Goal: Obtain resource: Download file/media

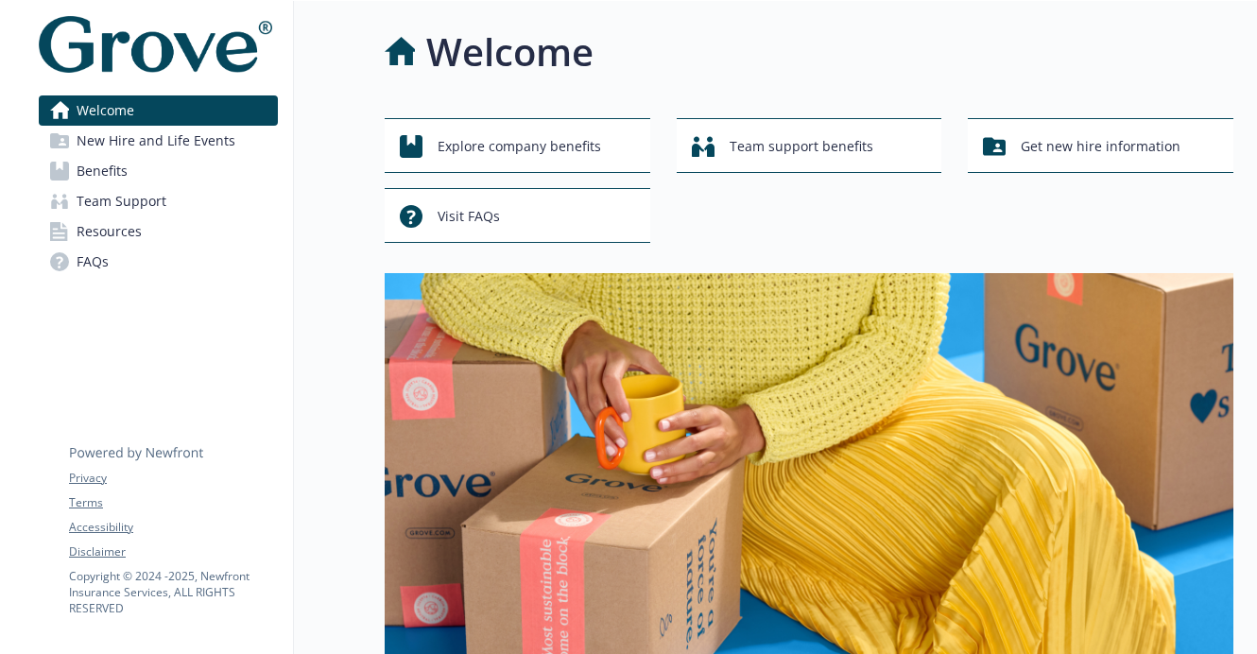
click at [151, 111] on link "Welcome" at bounding box center [158, 110] width 239 height 30
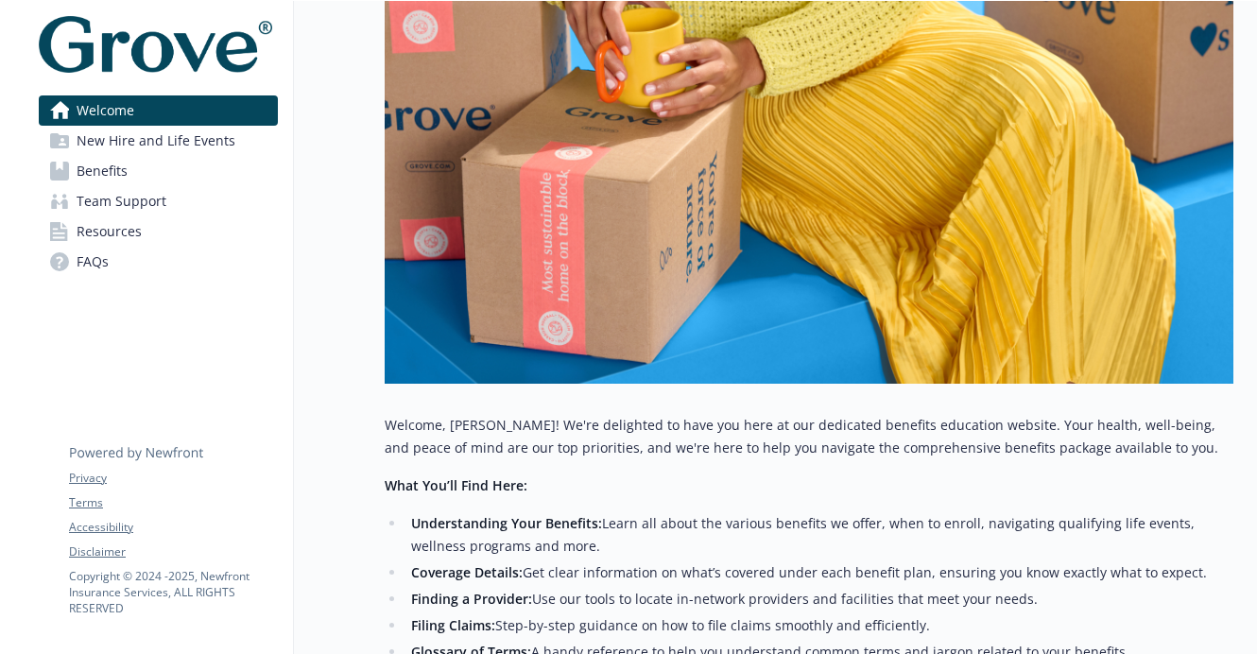
scroll to position [843, 0]
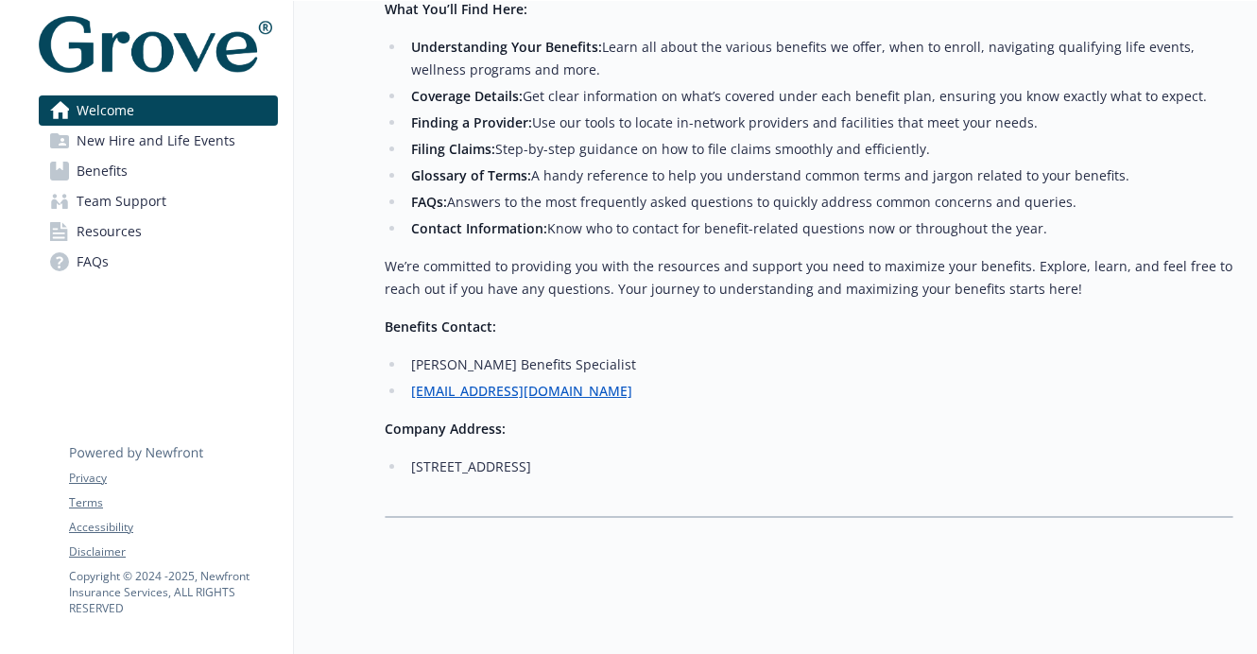
click at [198, 199] on link "Team Support" at bounding box center [158, 201] width 239 height 30
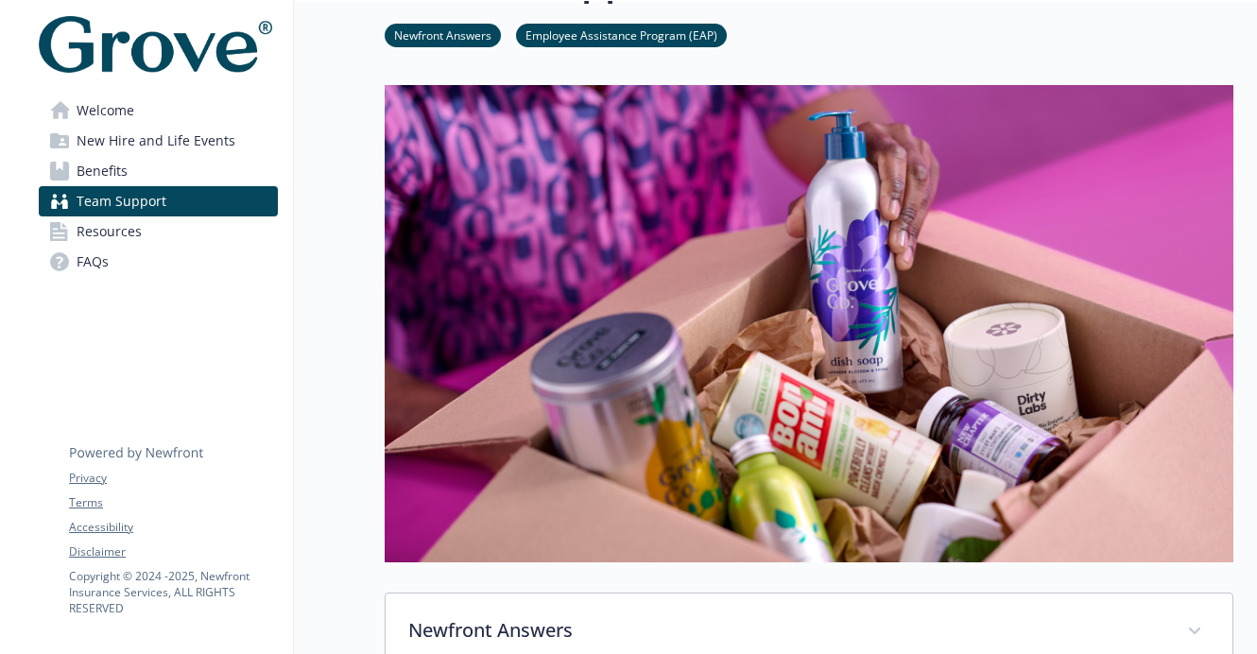
click at [199, 230] on link "Resources" at bounding box center [158, 231] width 239 height 30
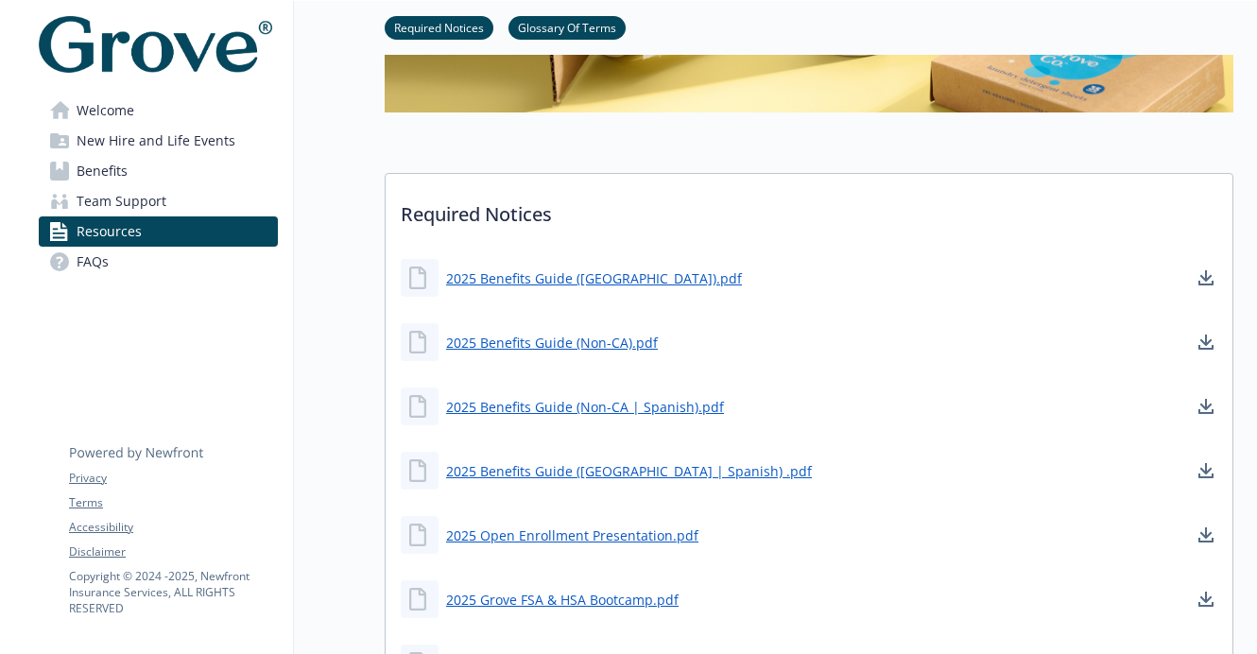
scroll to position [523, 0]
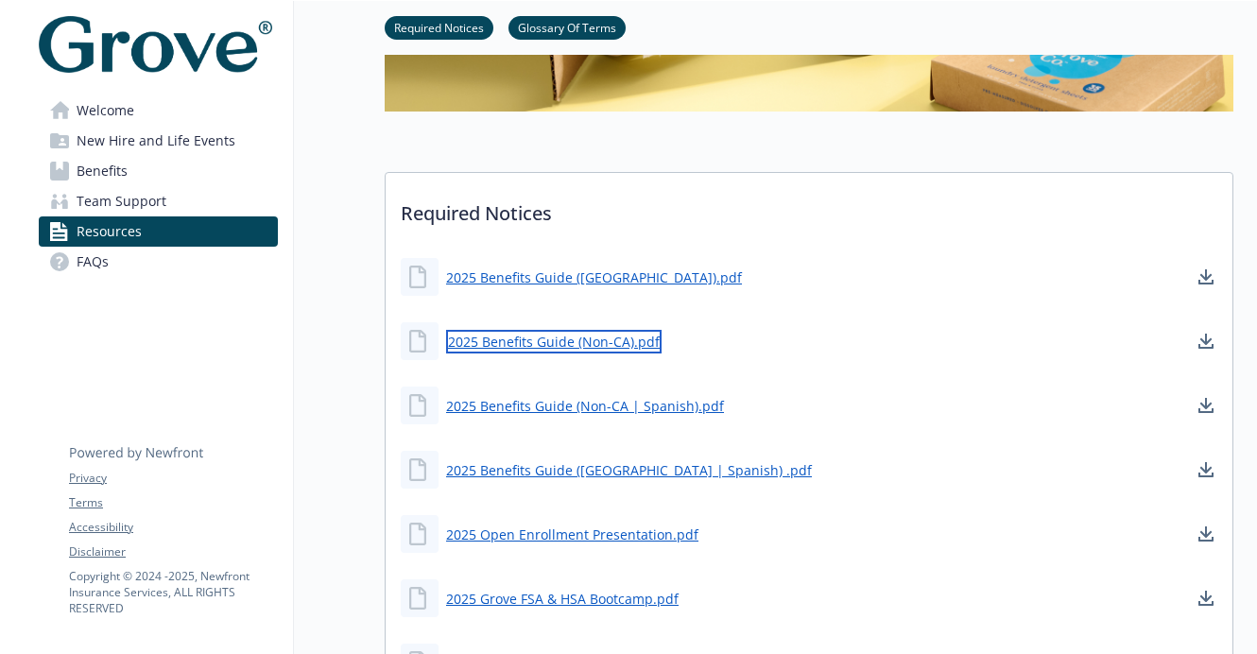
click at [587, 340] on link "2025 Benefits Guide (Non-CA).pdf" at bounding box center [554, 342] width 216 height 24
click at [188, 209] on link "Team Support" at bounding box center [158, 201] width 239 height 30
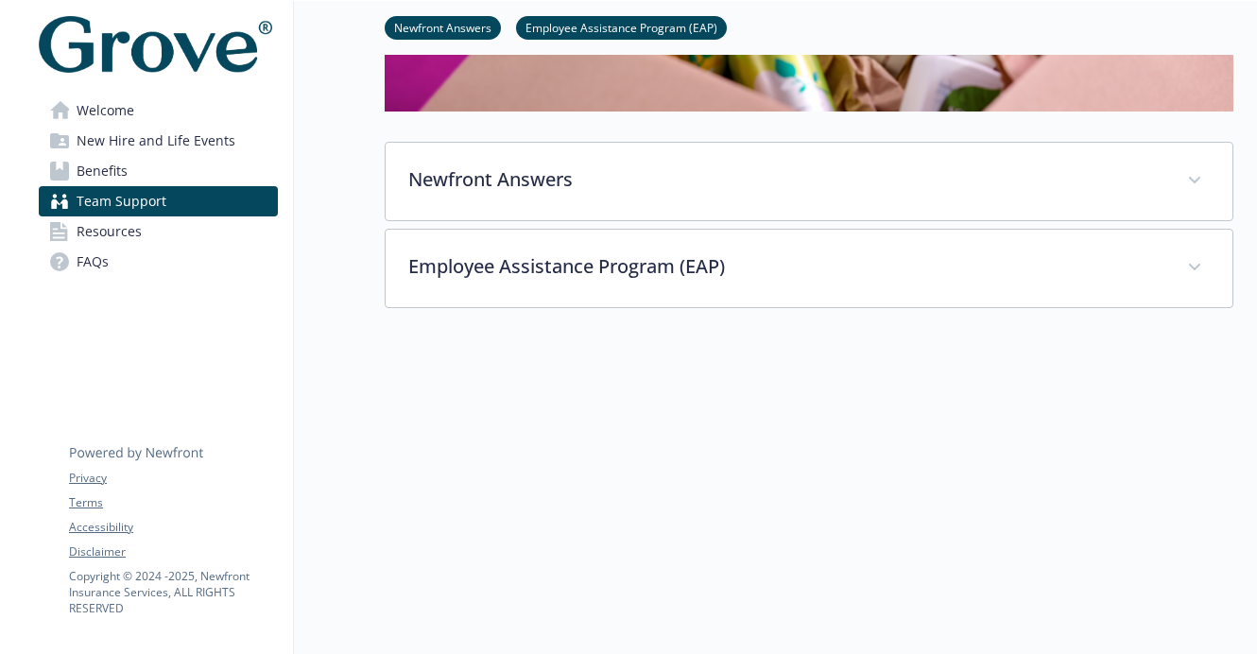
click at [206, 112] on link "Welcome" at bounding box center [158, 110] width 239 height 30
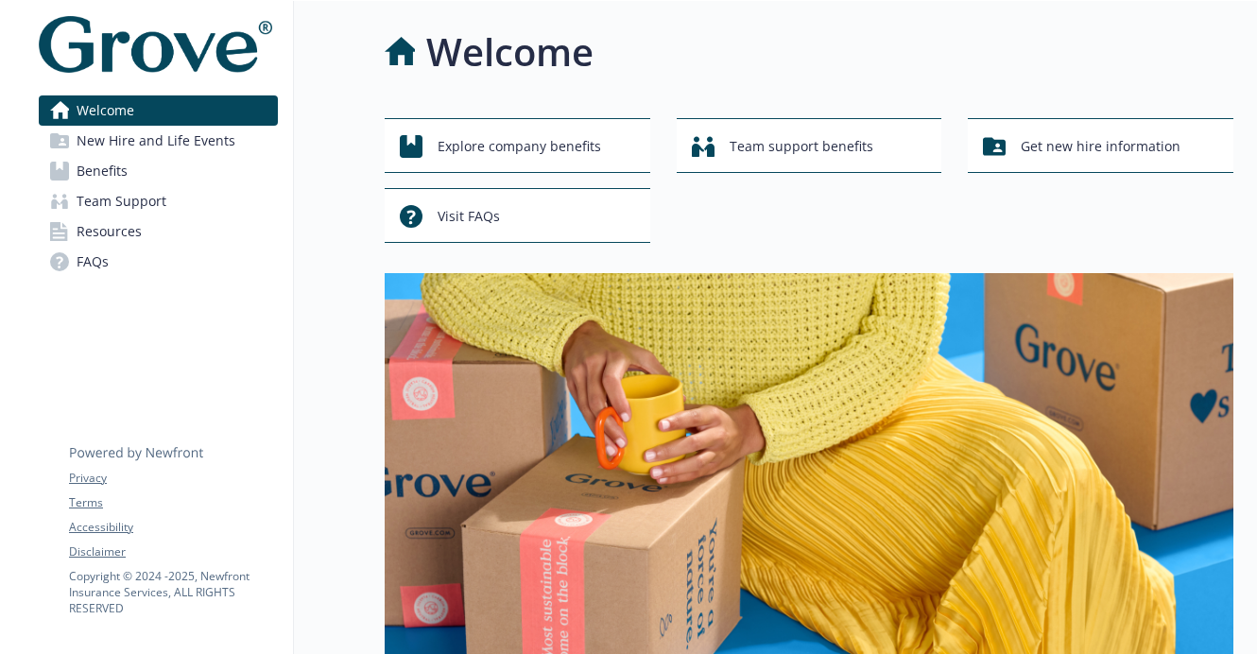
click at [472, 406] on img at bounding box center [809, 511] width 849 height 477
